Goal: Information Seeking & Learning: Find specific fact

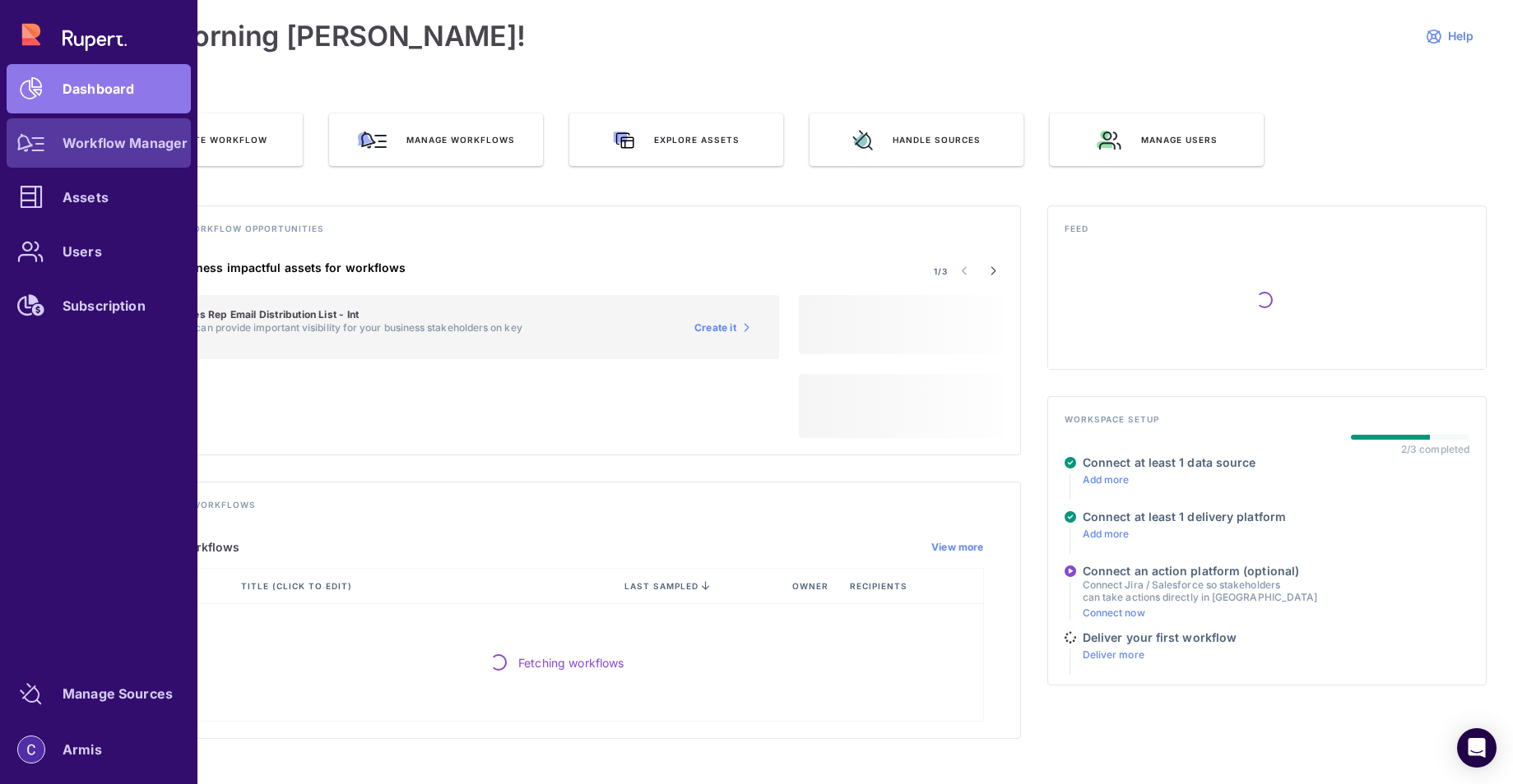
click at [46, 152] on div at bounding box center [31, 143] width 49 height 49
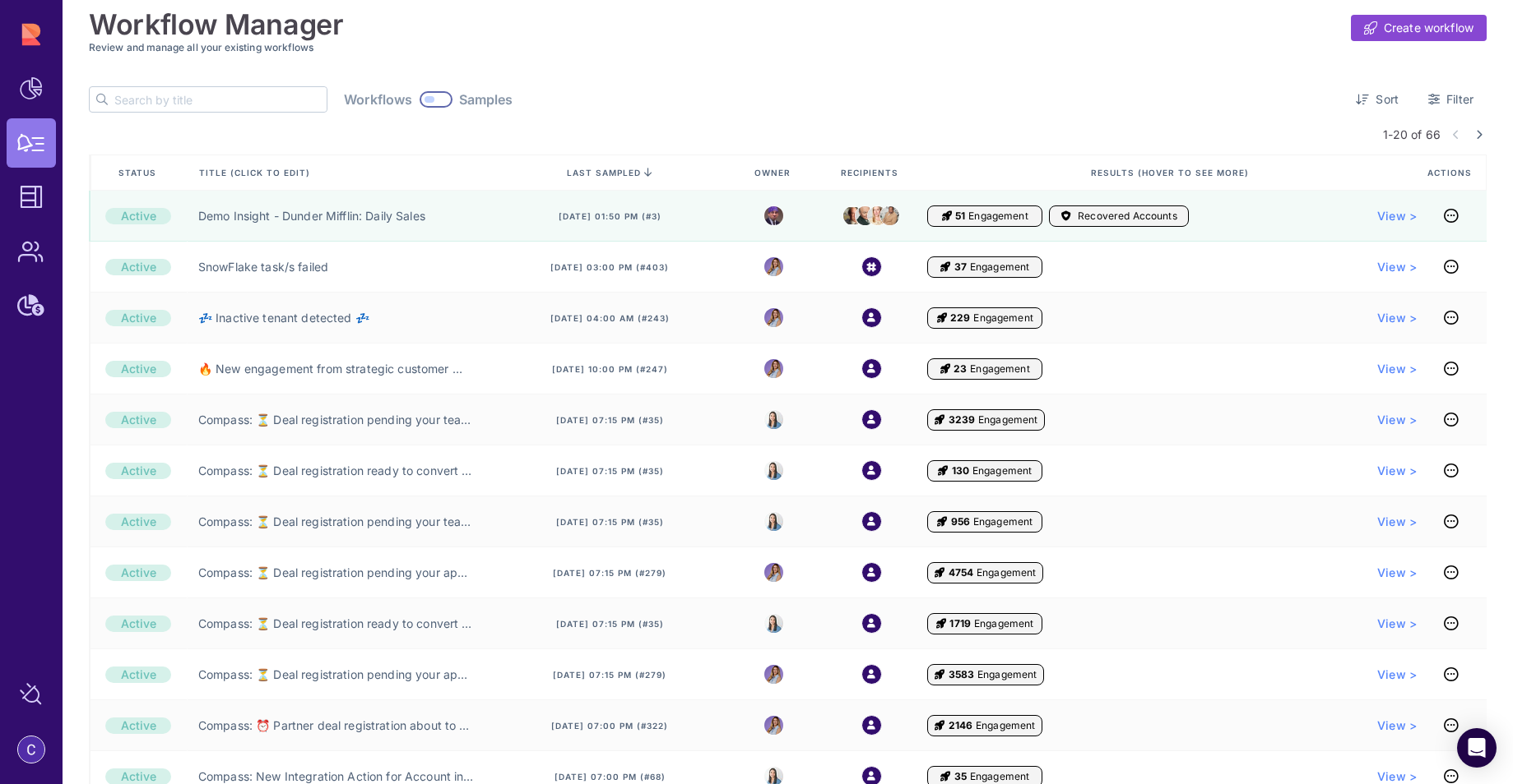
click at [201, 103] on input "text" at bounding box center [221, 99] width 213 height 25
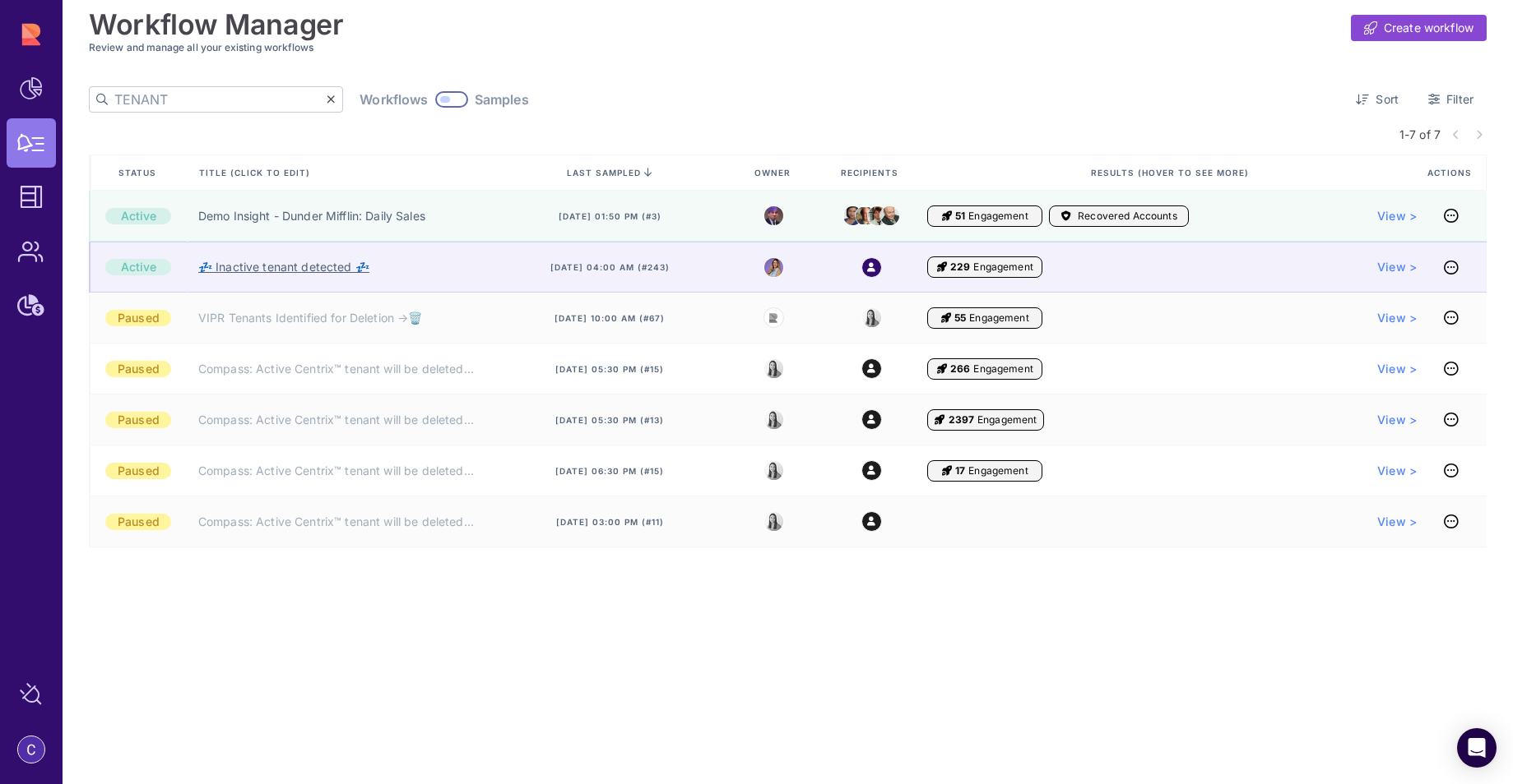
type input "TENANT"
click at [329, 272] on link "💤 Inactive tenant detected 💤" at bounding box center [283, 267] width 171 height 16
